Goal: Communication & Community: Answer question/provide support

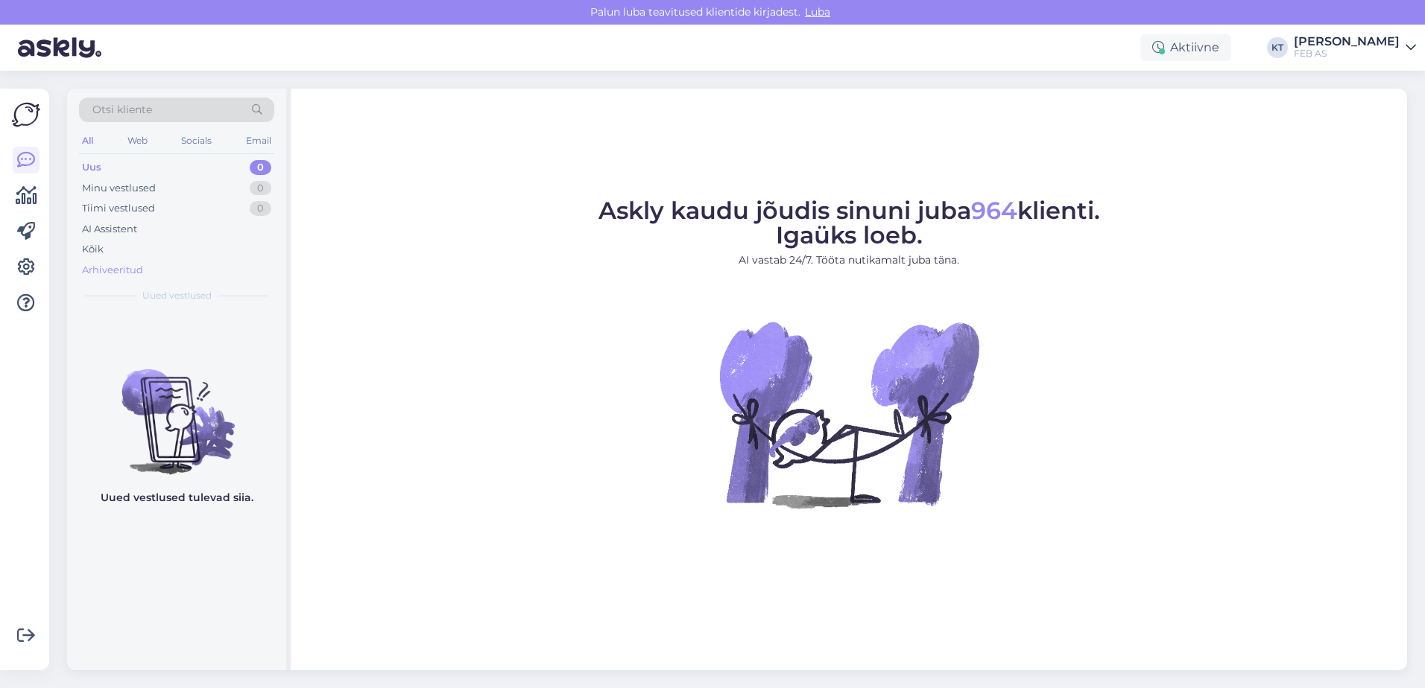
click at [107, 279] on div "Arhiveeritud" at bounding box center [176, 270] width 195 height 21
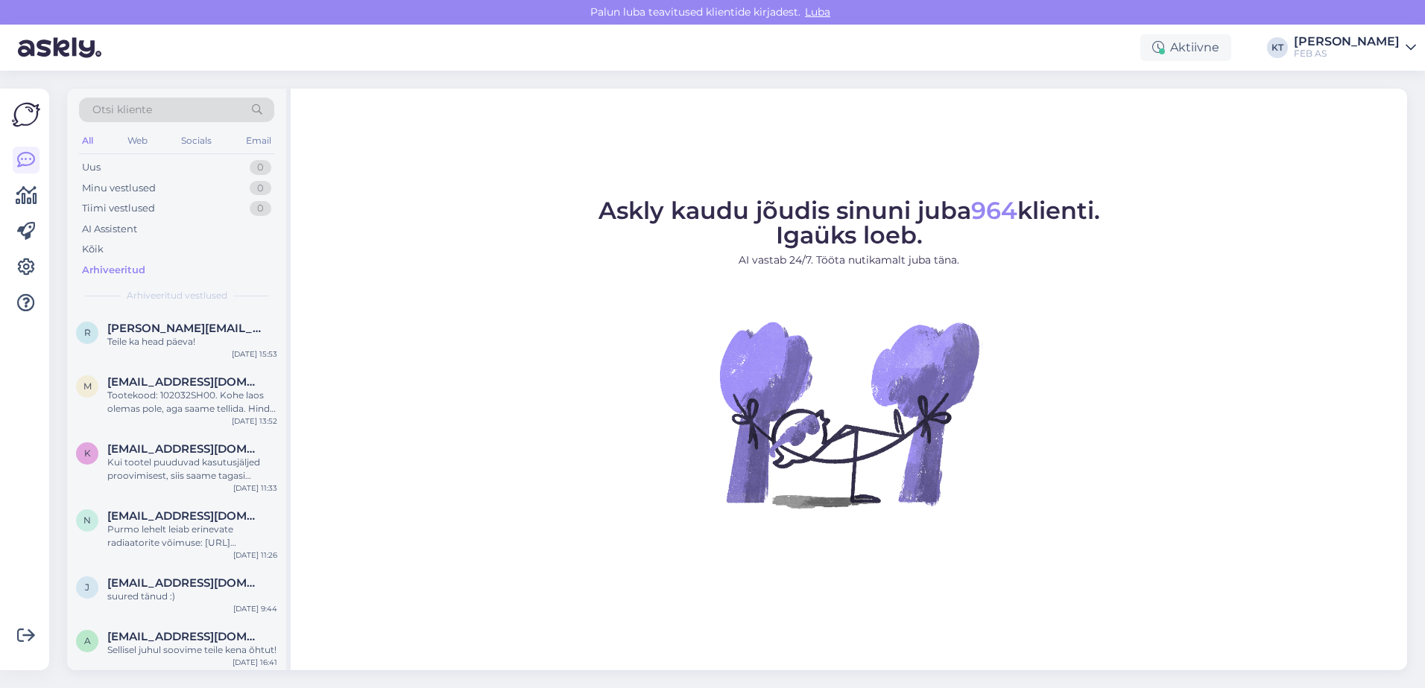
click at [136, 109] on span "Otsi kliente" at bounding box center [122, 110] width 60 height 16
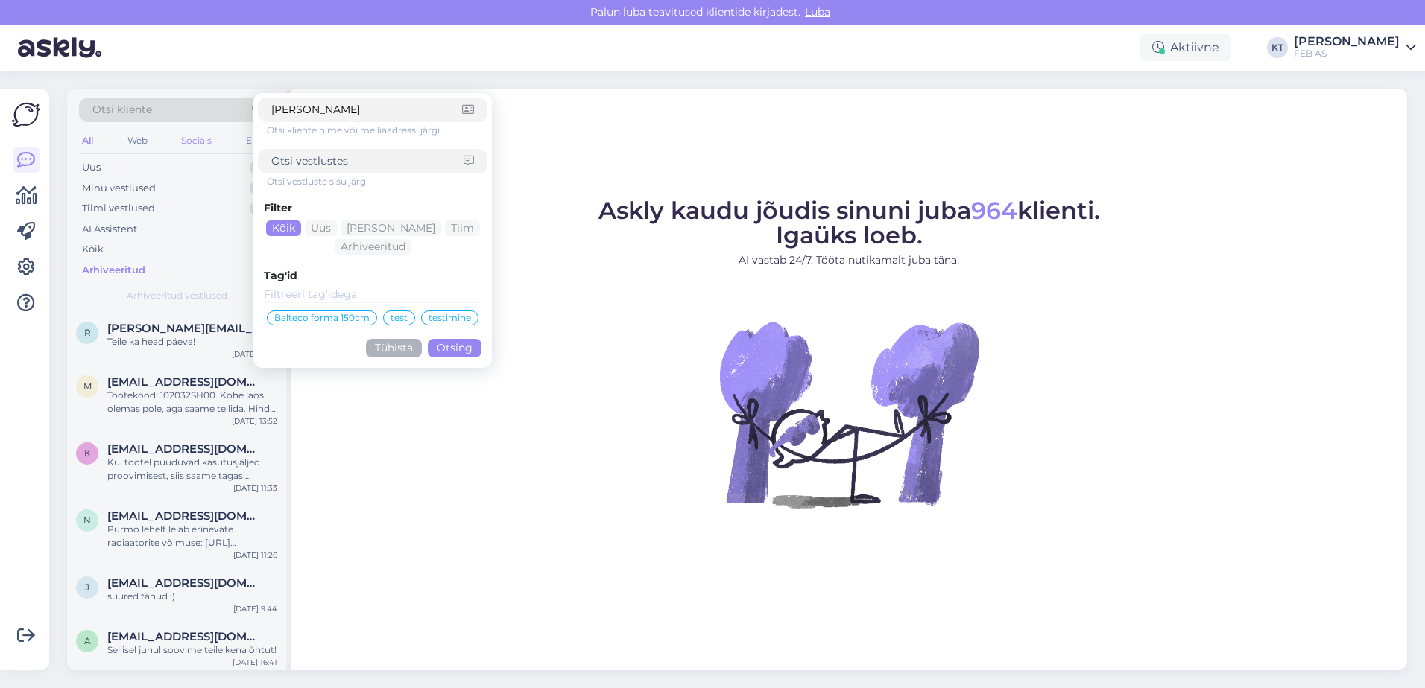
click button "Otsing" at bounding box center [455, 348] width 54 height 19
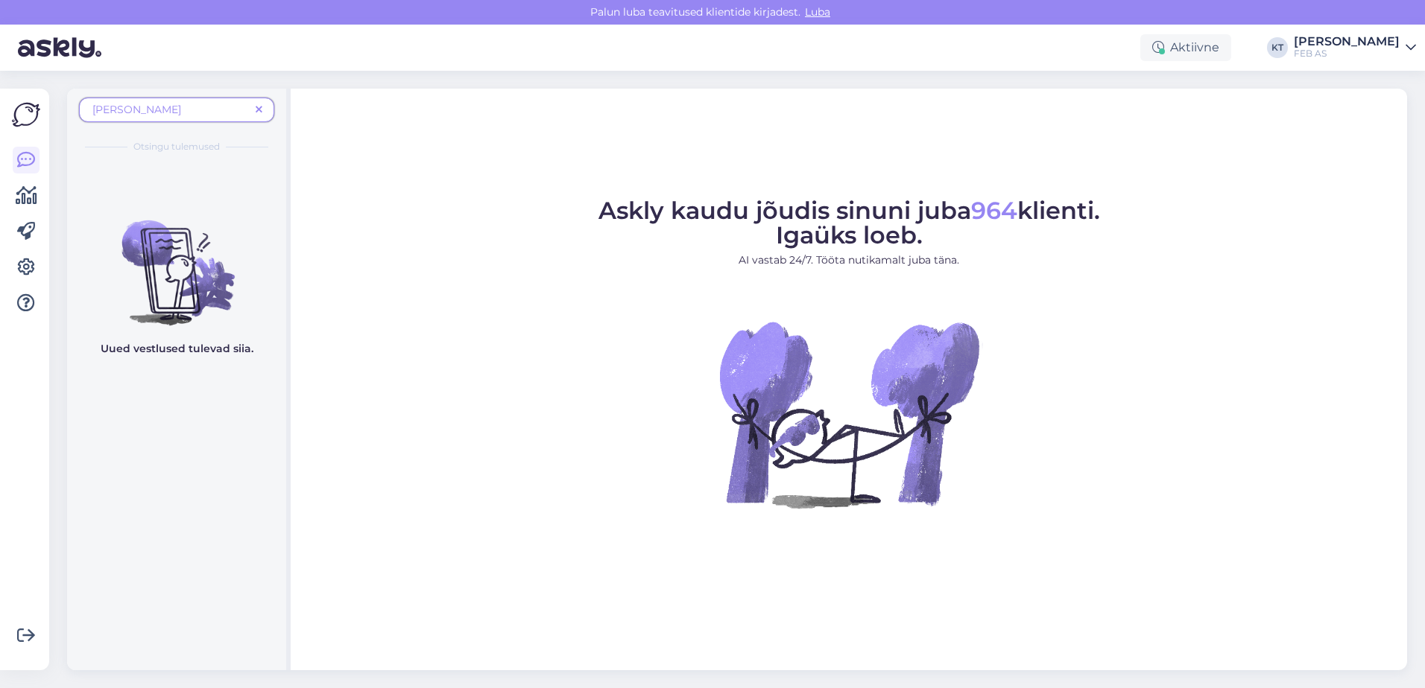
click at [159, 112] on span "[PERSON_NAME]" at bounding box center [170, 110] width 157 height 16
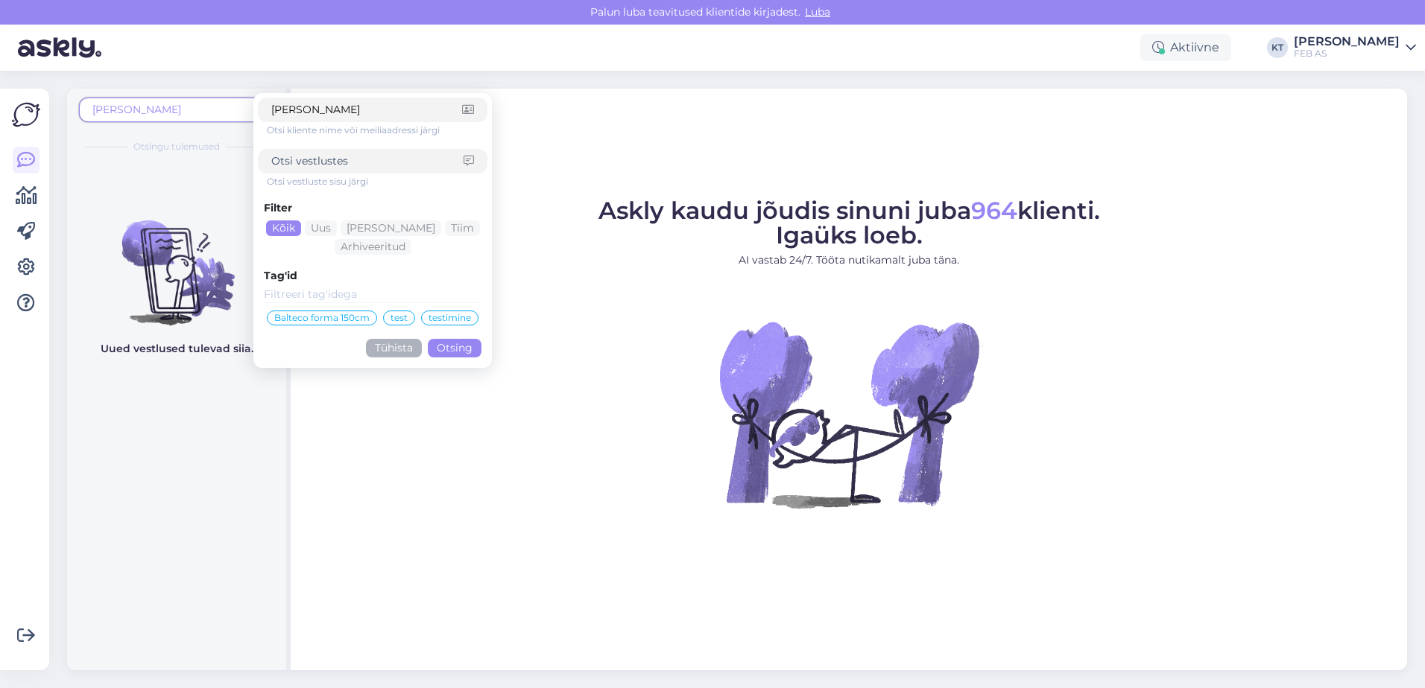
drag, startPoint x: 184, startPoint y: 104, endPoint x: 123, endPoint y: 114, distance: 62.0
click at [123, 114] on span "[PERSON_NAME]" at bounding box center [170, 110] width 157 height 16
click at [183, 110] on span "[PERSON_NAME]" at bounding box center [170, 110] width 157 height 16
drag, startPoint x: 393, startPoint y: 109, endPoint x: 294, endPoint y: 107, distance: 99.1
click at [297, 107] on input "[PERSON_NAME]" at bounding box center [366, 110] width 191 height 16
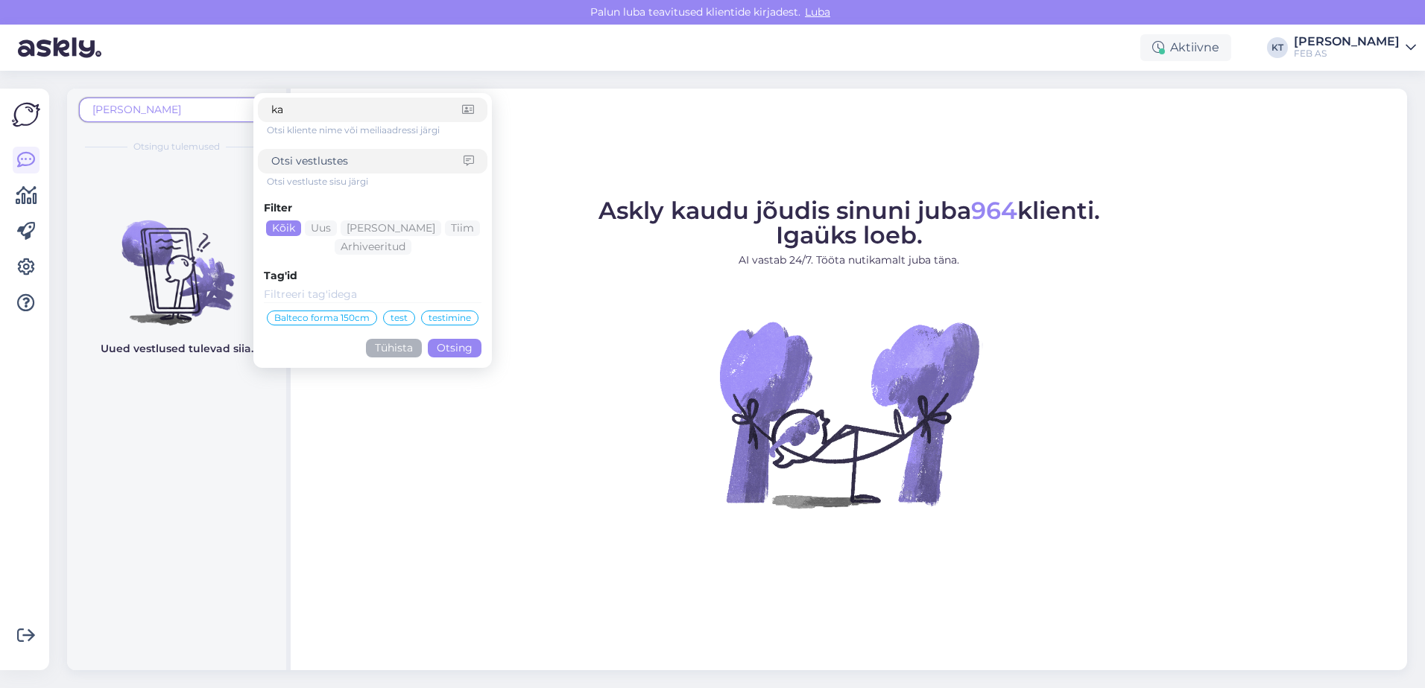
type input "k"
click at [185, 104] on span "[PERSON_NAME]" at bounding box center [170, 110] width 157 height 16
drag, startPoint x: 167, startPoint y: 106, endPoint x: 156, endPoint y: 107, distance: 10.5
click at [166, 107] on span "[PERSON_NAME]" at bounding box center [170, 110] width 157 height 16
click at [394, 349] on button "Tühista" at bounding box center [394, 348] width 56 height 19
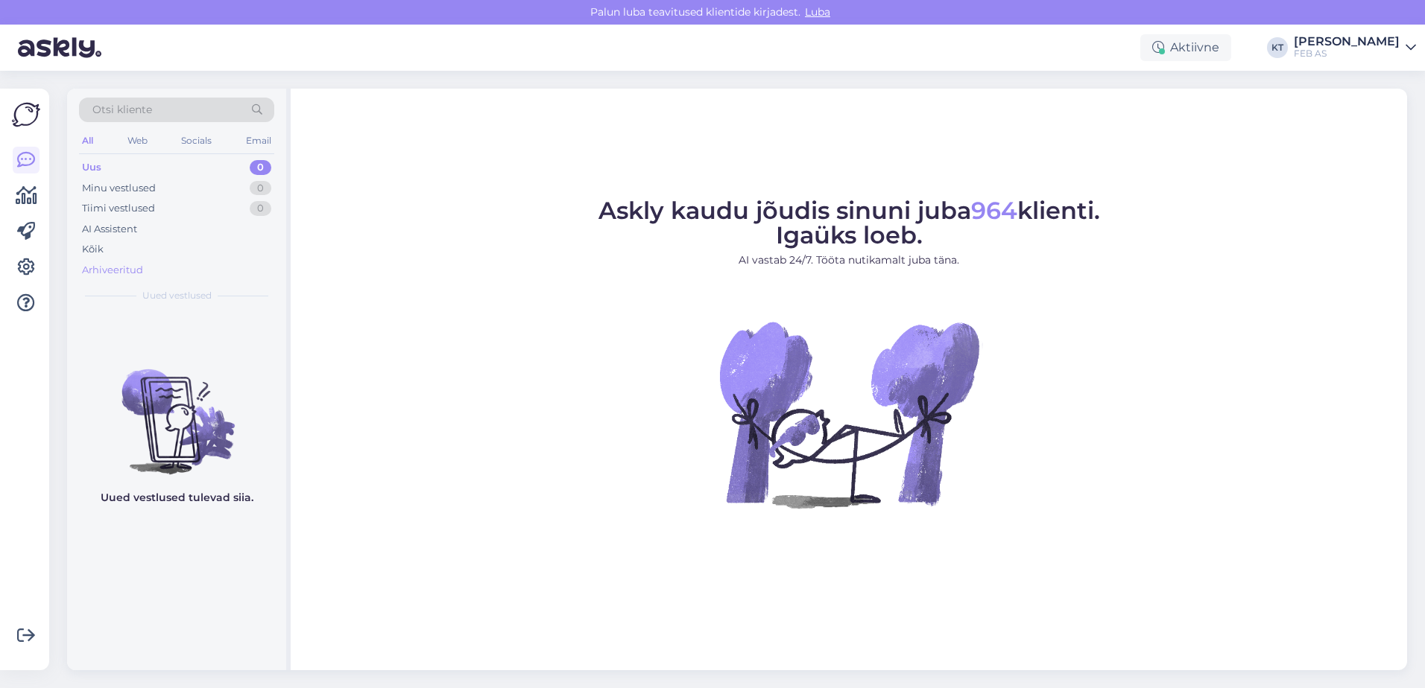
click at [129, 263] on div "Arhiveeritud" at bounding box center [112, 270] width 61 height 15
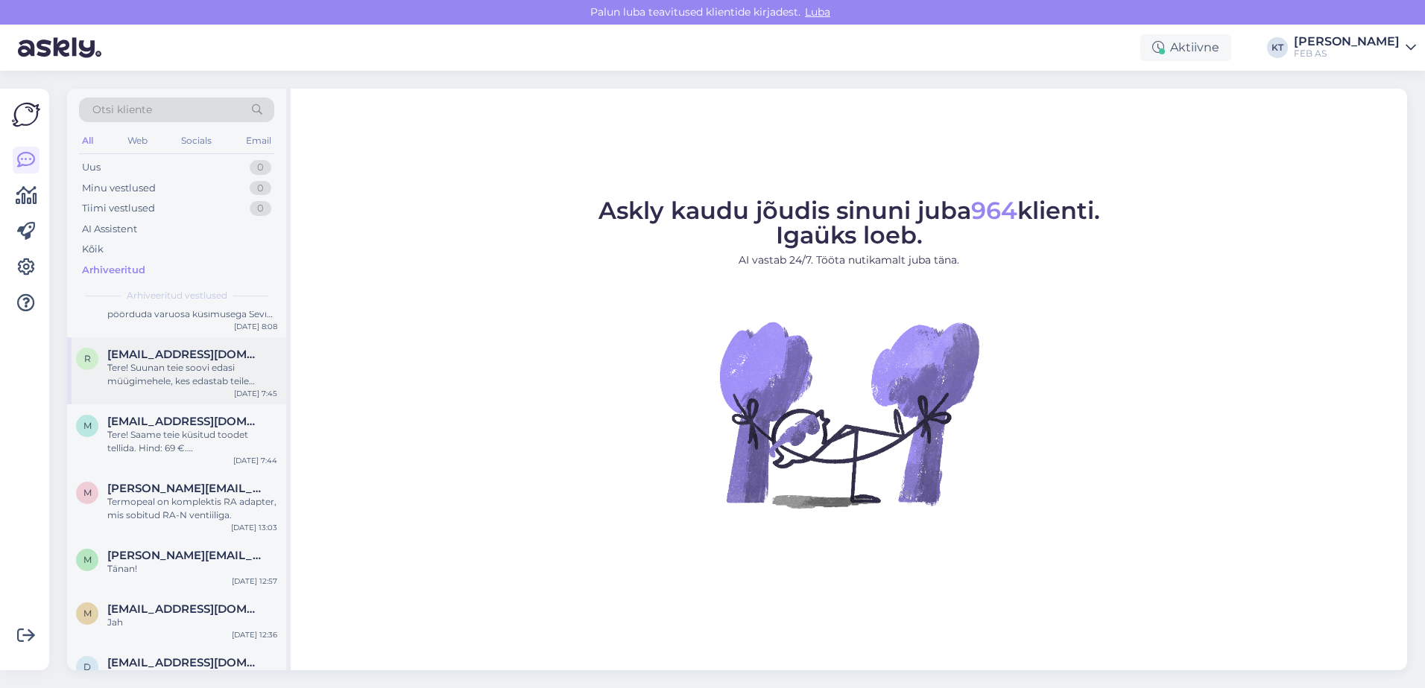
scroll to position [447, 0]
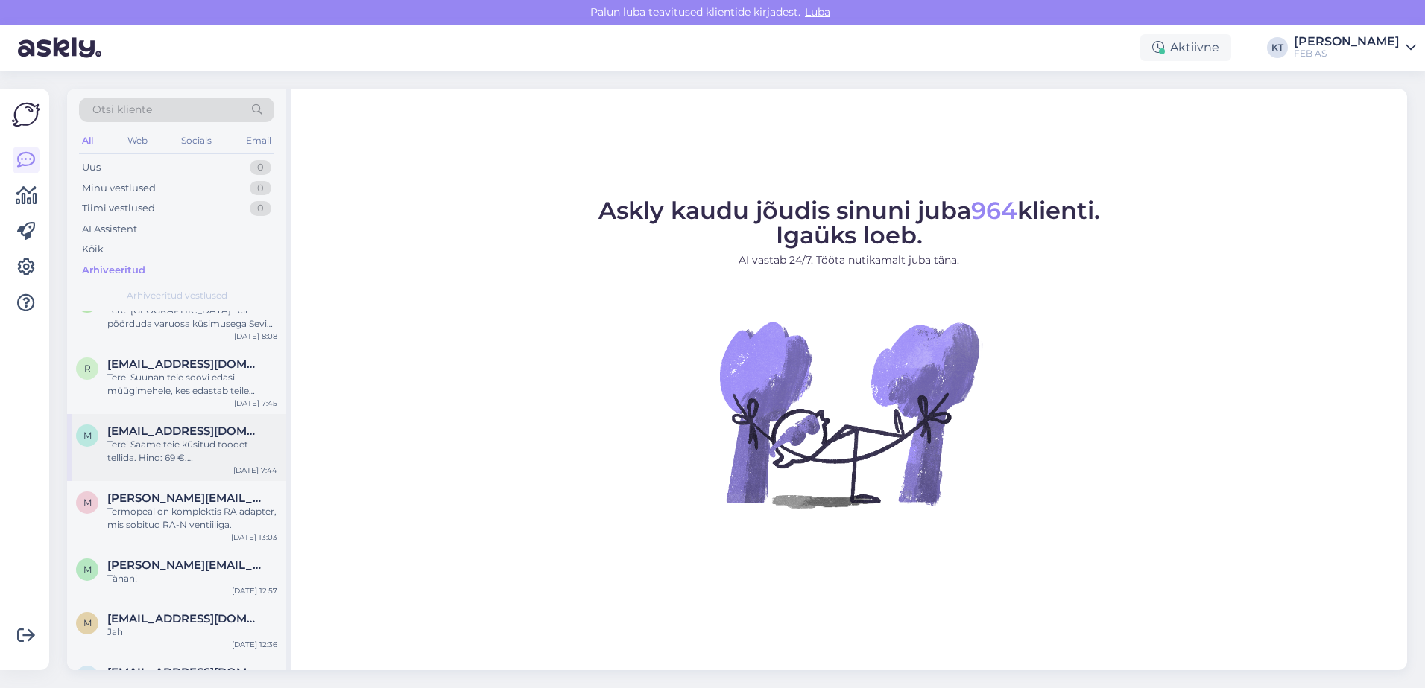
click at [165, 478] on div "m [EMAIL_ADDRESS][DOMAIN_NAME] Tere! Saame teie küsitud toodet tellida. Hind: 6…" at bounding box center [176, 447] width 219 height 67
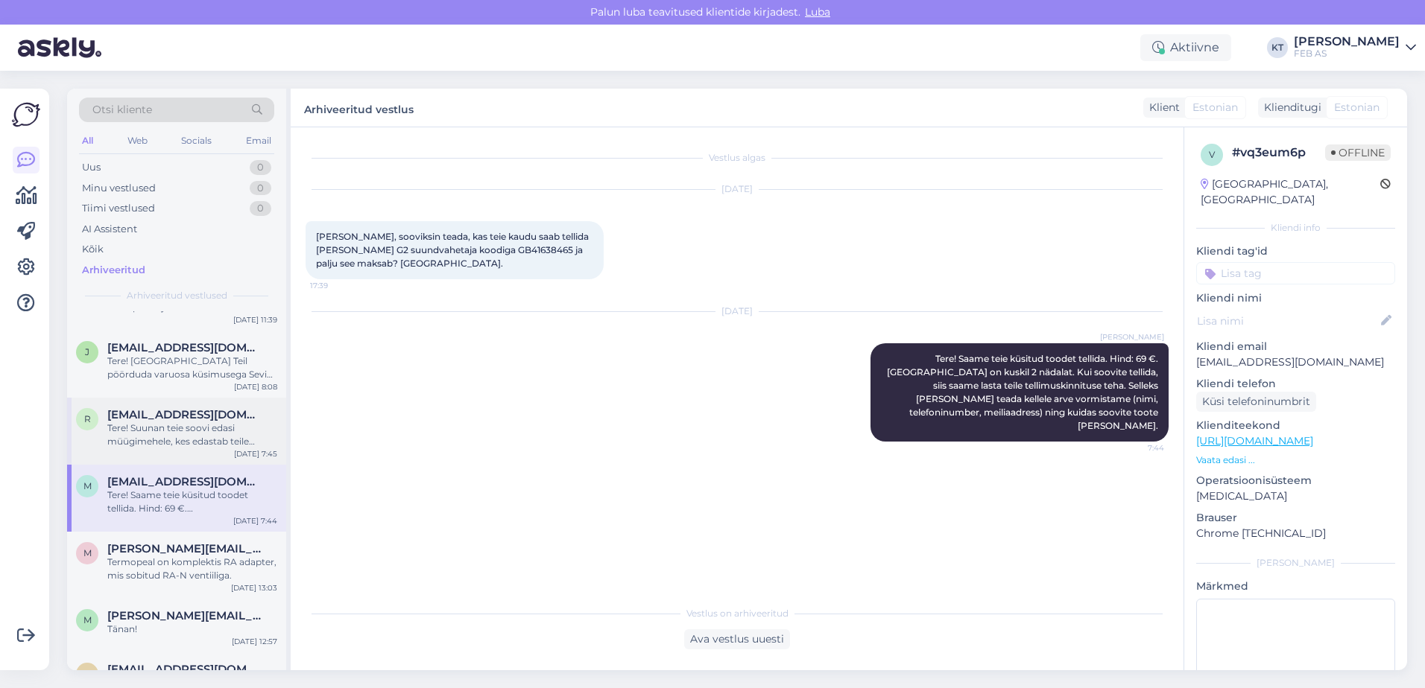
scroll to position [373, 0]
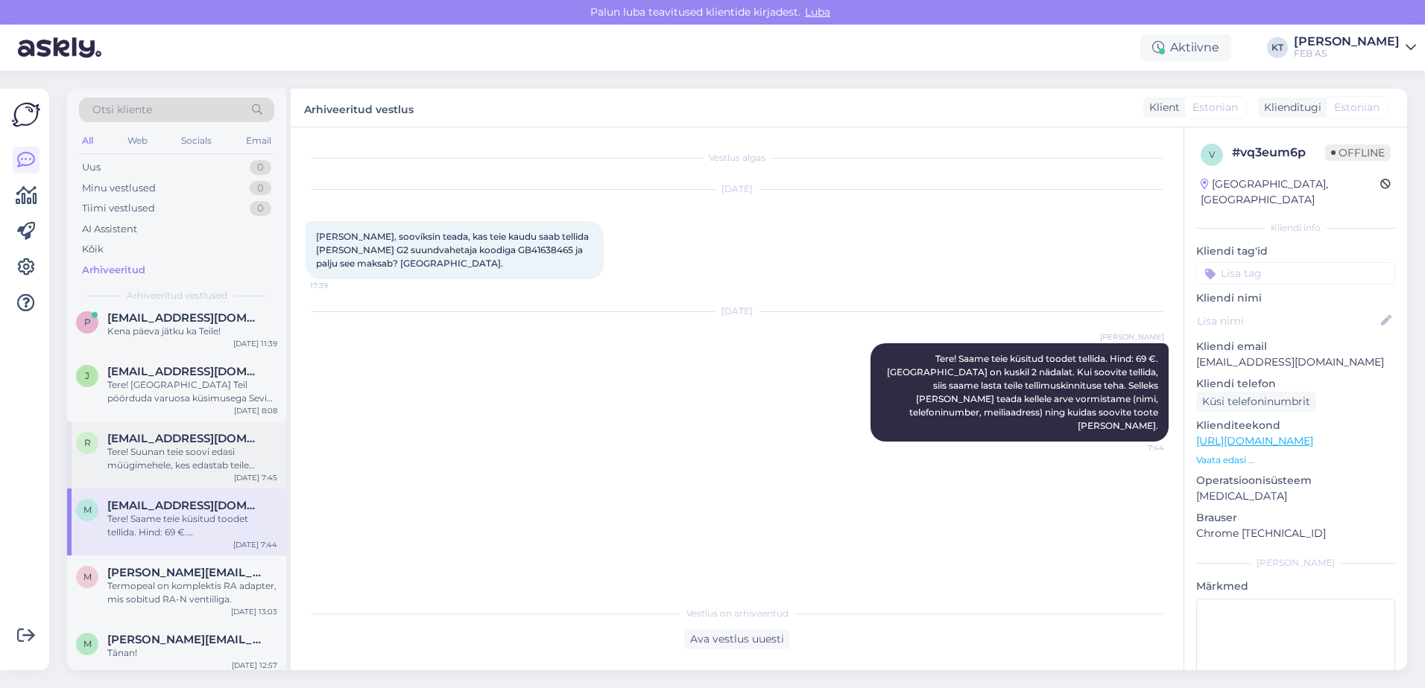
click at [154, 472] on div "Tere! Suunan teie soovi edasi müügimehele, kes edastab teile hinnapakkumise." at bounding box center [192, 459] width 170 height 27
type textarea "Aimarile suunatud"
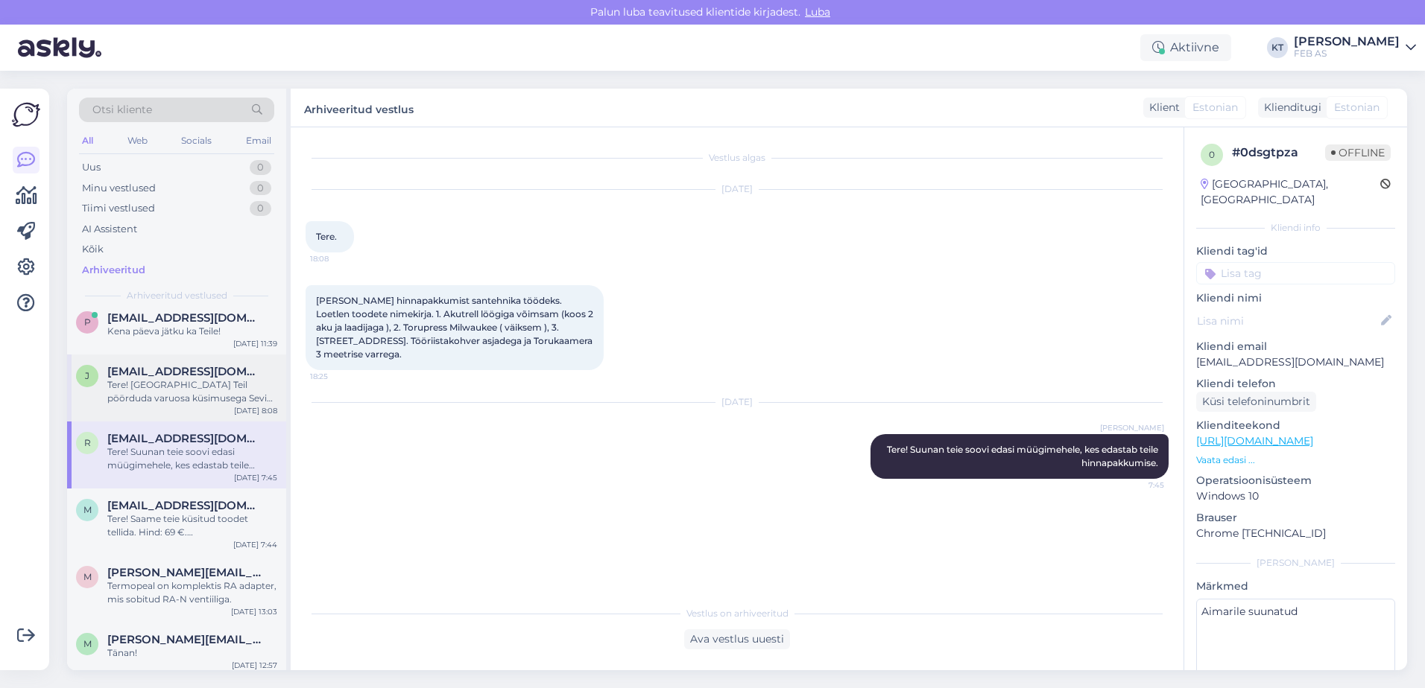
click at [153, 405] on div "Tere! [GEOGRAPHIC_DATA] Teil pöörduda varuosa küsimusega Sevi Kodukaubad OÜ [PE…" at bounding box center [192, 391] width 170 height 27
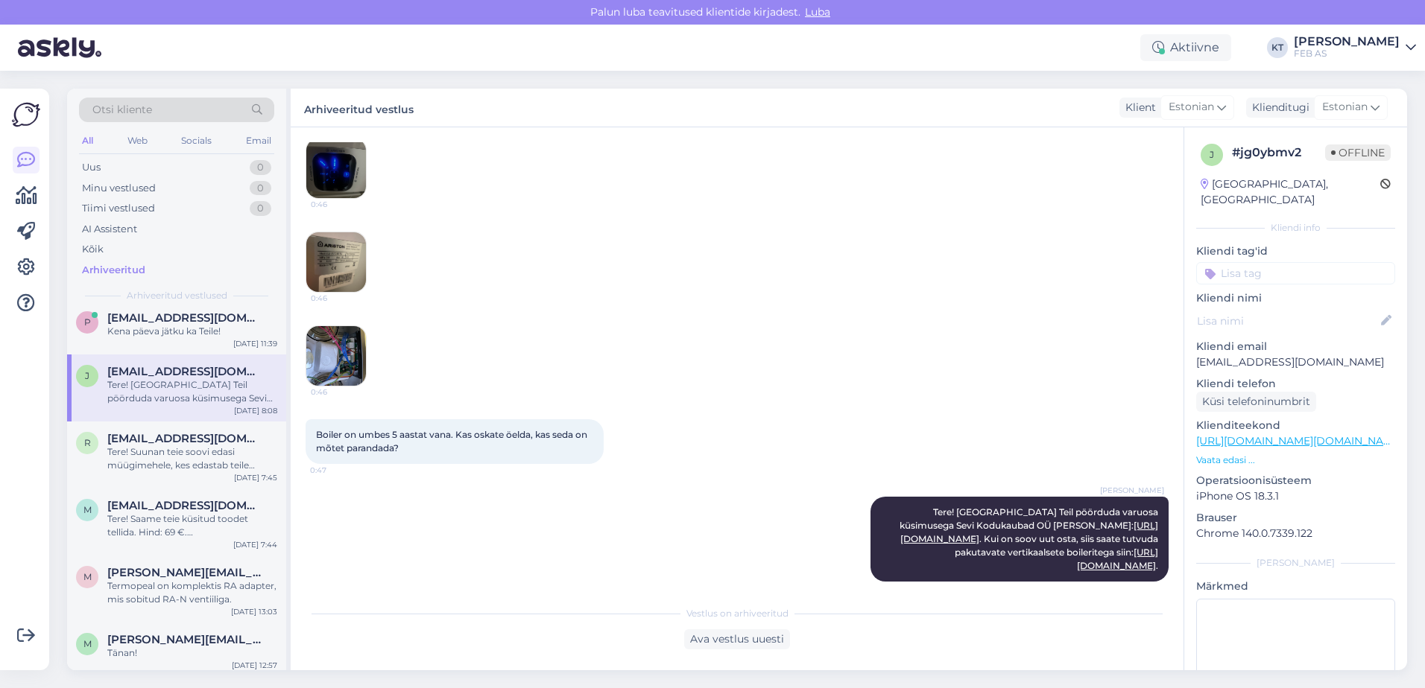
scroll to position [298, 0]
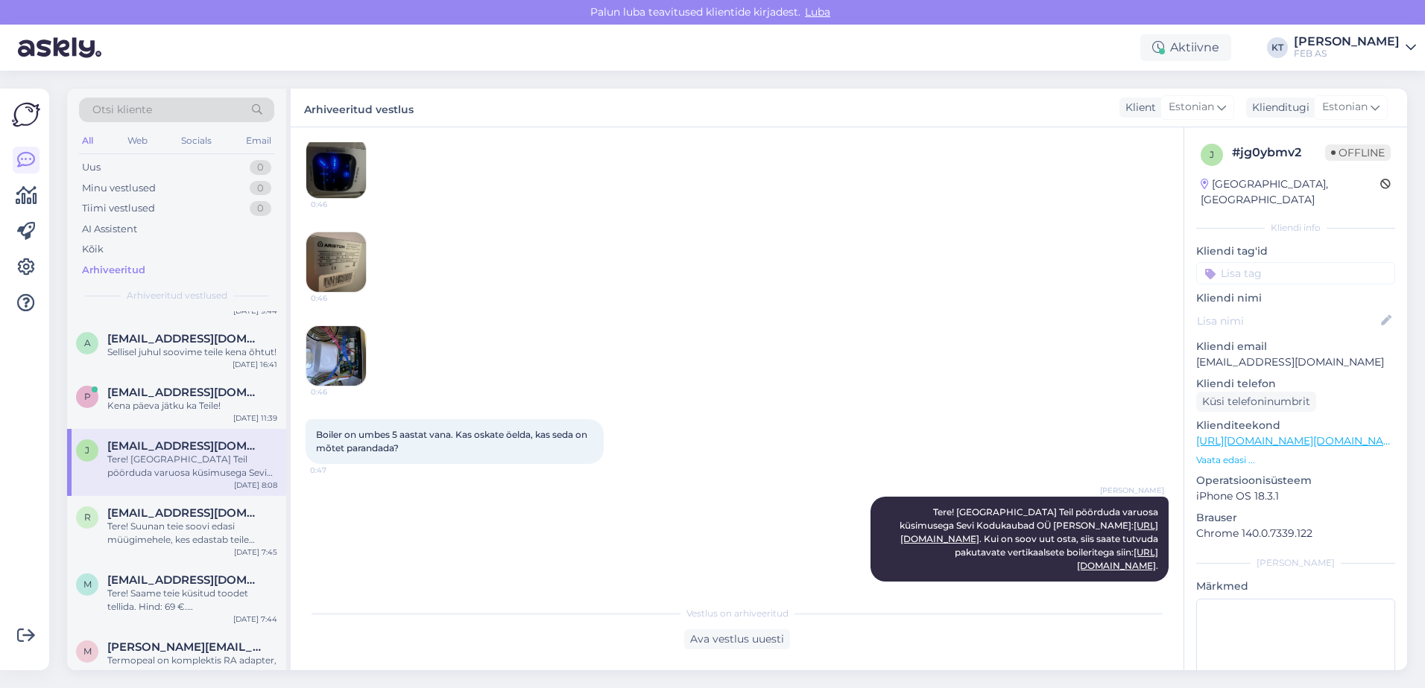
click at [153, 399] on span "[EMAIL_ADDRESS][DOMAIN_NAME]" at bounding box center [184, 392] width 155 height 13
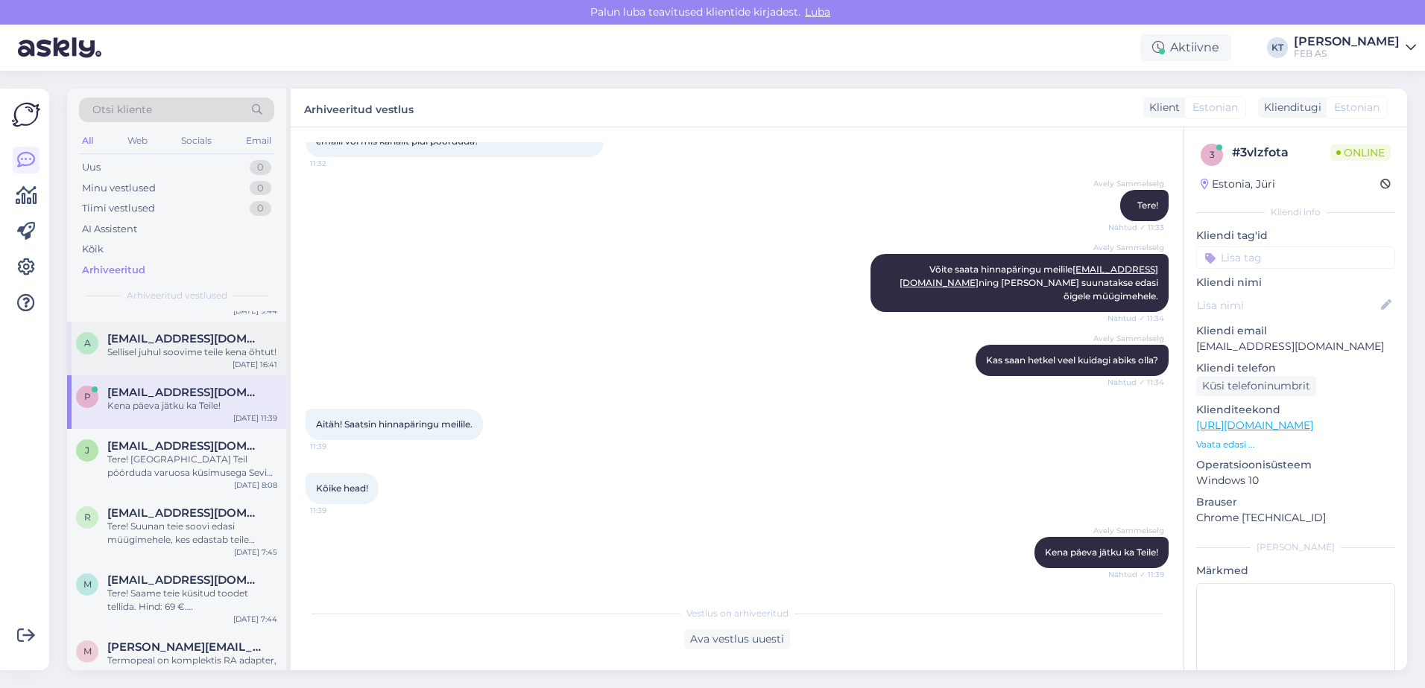
click at [160, 359] on div "Sellisel juhul soovime teile kena õhtut!" at bounding box center [192, 352] width 170 height 13
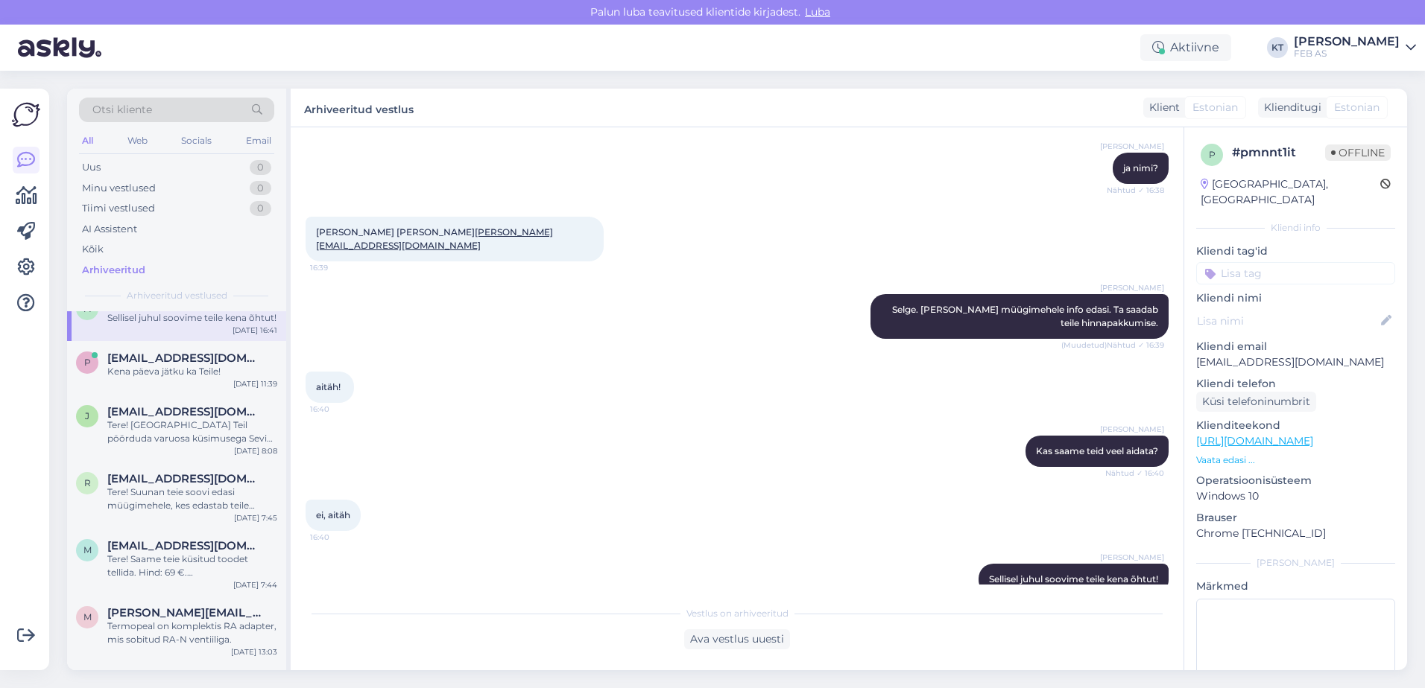
scroll to position [149, 0]
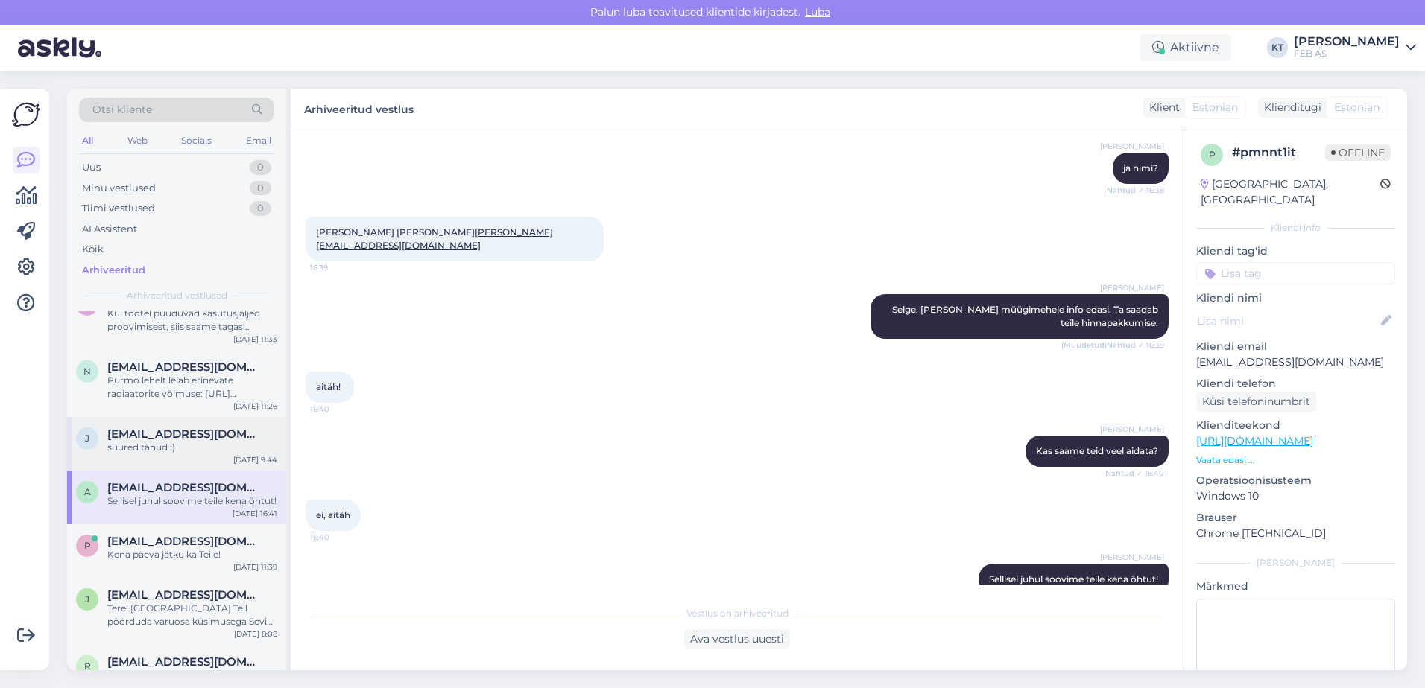
click at [154, 446] on div "suured tänud :)" at bounding box center [192, 447] width 170 height 13
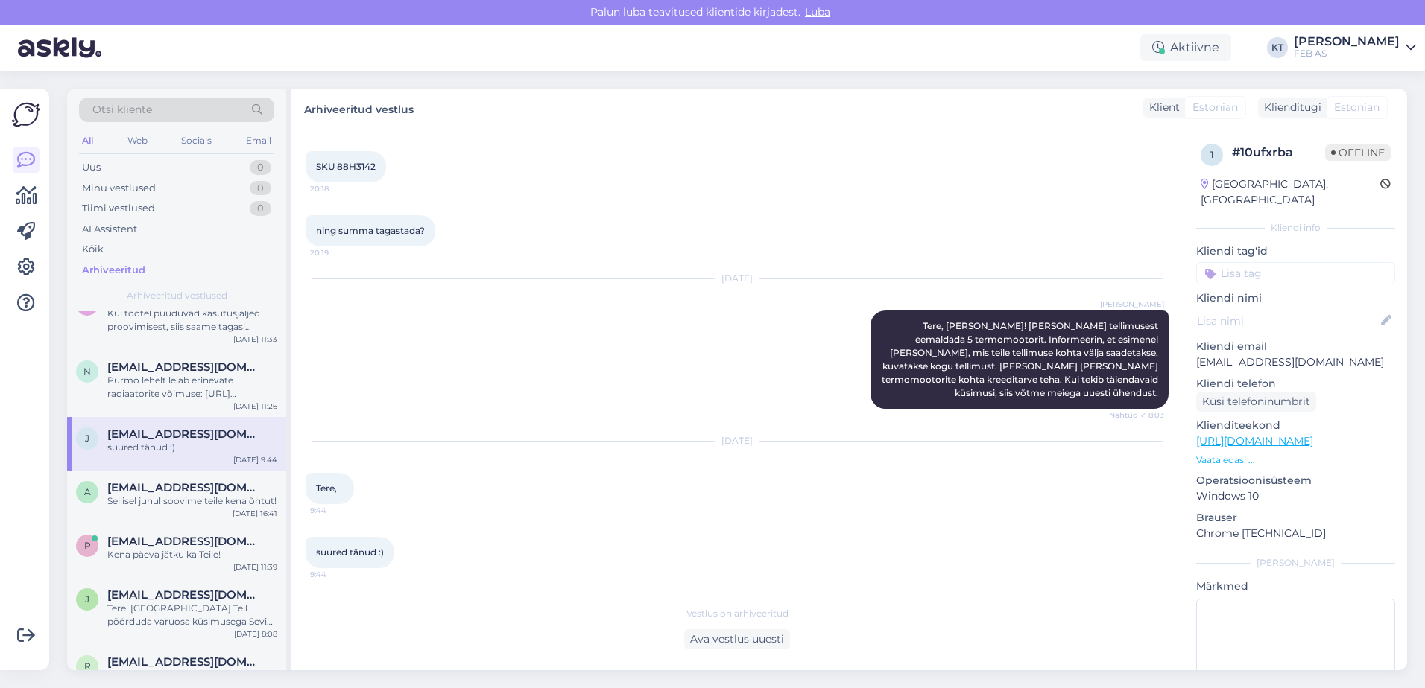
scroll to position [1208, 0]
click at [187, 392] on div "Purmo lehelt leiab erinevate radiaatorite võimuse: [URL][DOMAIN_NAME]" at bounding box center [192, 387] width 170 height 27
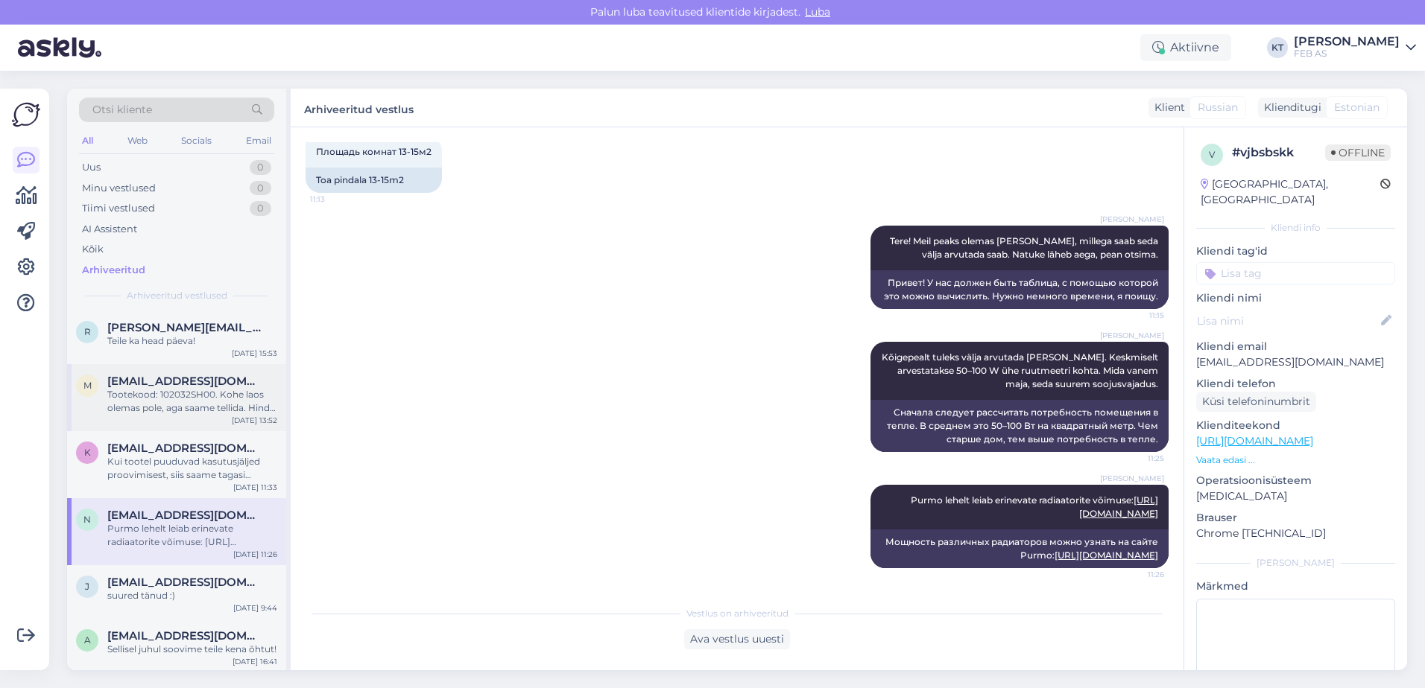
scroll to position [0, 0]
click at [166, 439] on div "k [EMAIL_ADDRESS][DOMAIN_NAME] Kui tootel puuduvad kasutusjäljed proovimisest, …" at bounding box center [176, 465] width 219 height 67
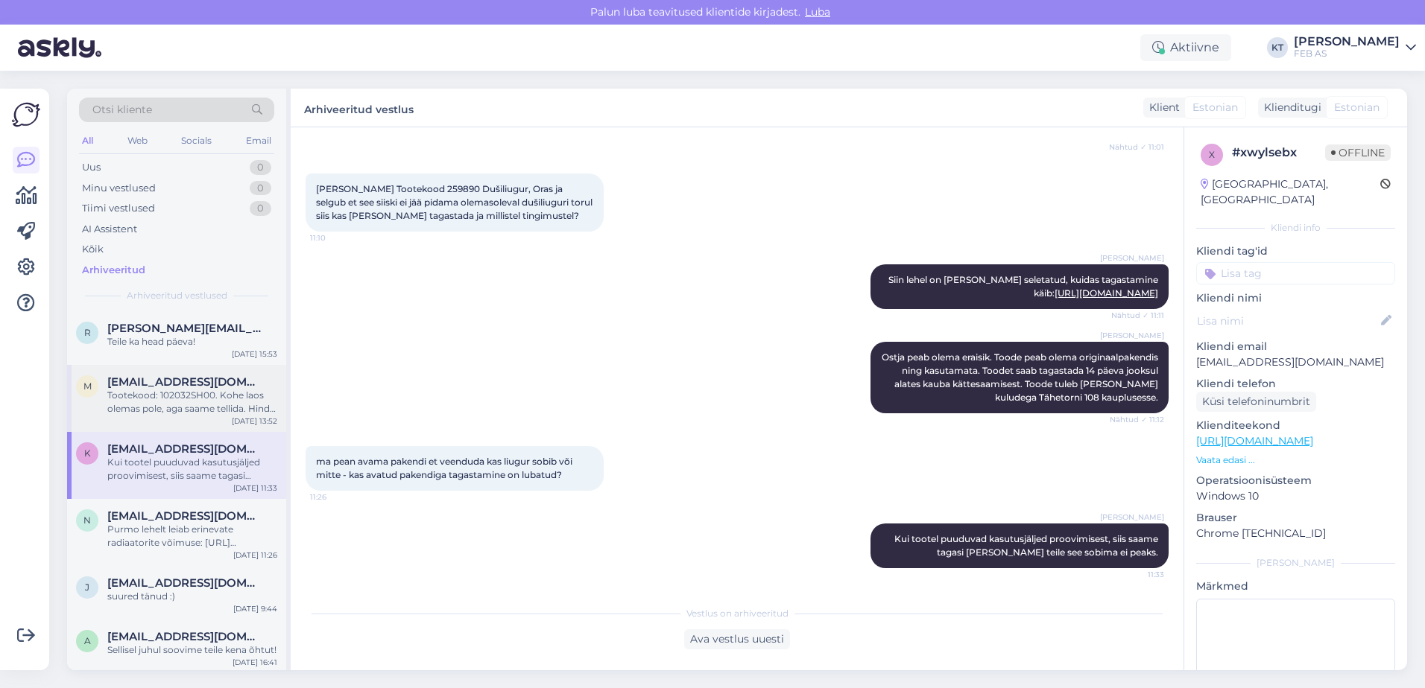
click at [161, 387] on span "[EMAIL_ADDRESS][DOMAIN_NAME]" at bounding box center [184, 382] width 155 height 13
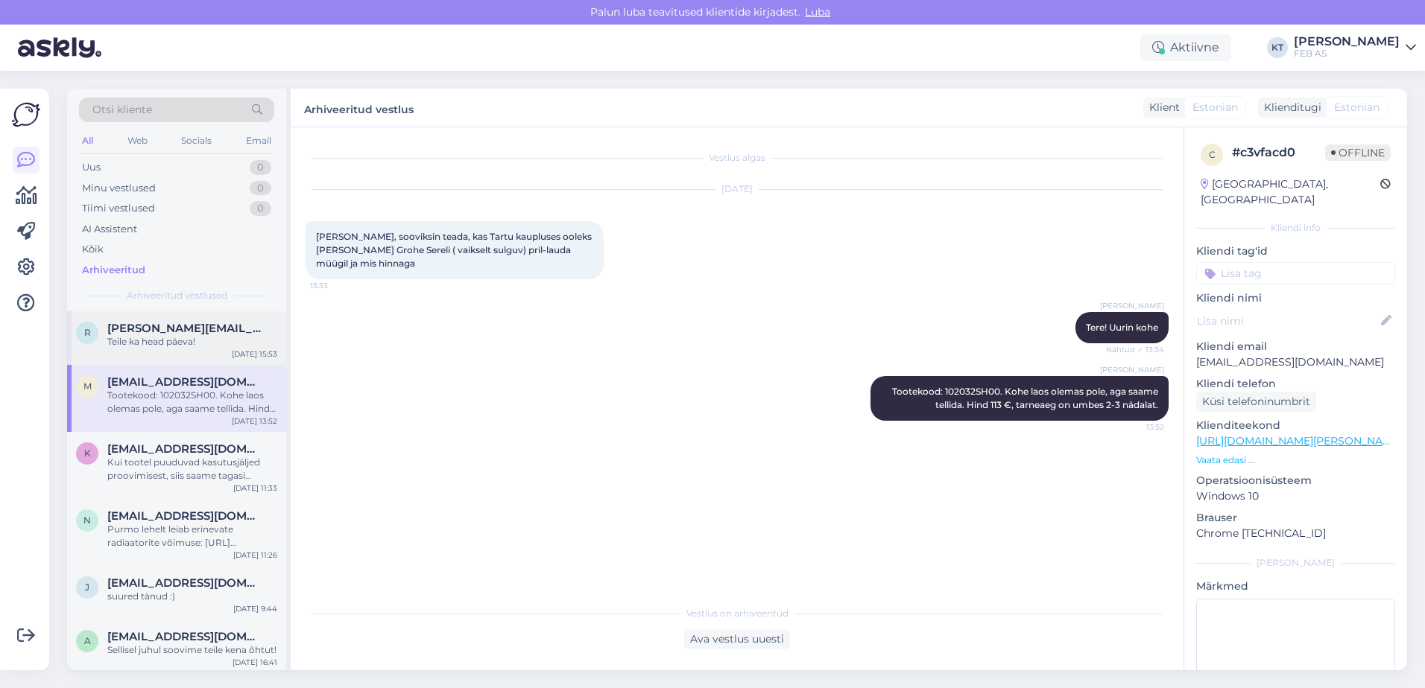
click at [183, 318] on div "r [PERSON_NAME][EMAIL_ADDRESS][DOMAIN_NAME] Teile ka head päeva! [DATE] 15:53" at bounding box center [176, 338] width 219 height 54
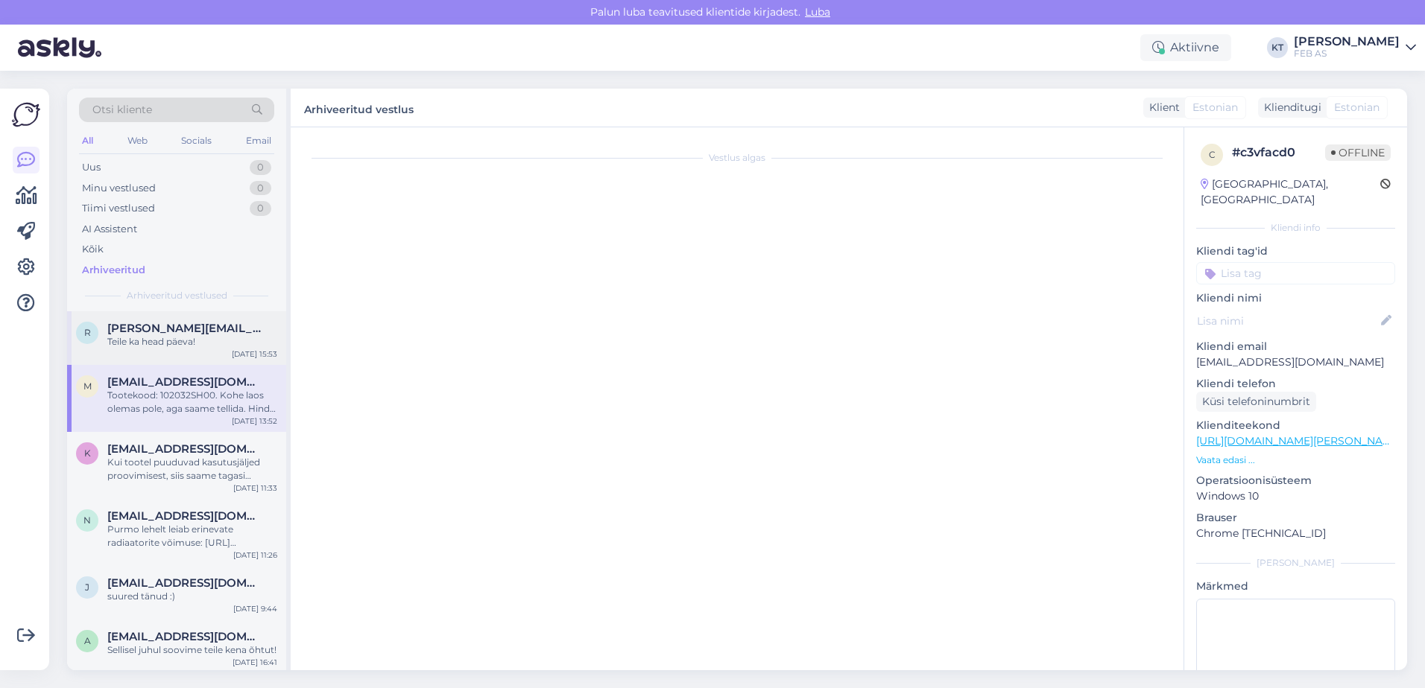
type textarea "Suunatud AIn Sarnetile"
